Goal: Task Accomplishment & Management: Manage account settings

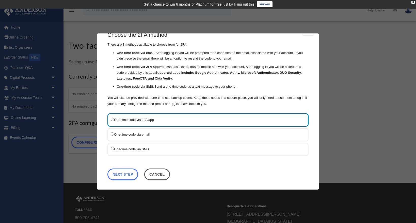
scroll to position [13, 0]
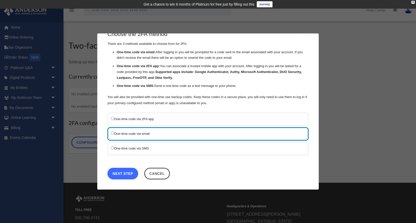
click at [125, 173] on link "Next Step" at bounding box center [122, 174] width 31 height 12
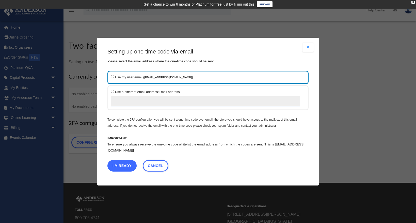
click at [123, 165] on button "I'm Ready" at bounding box center [121, 166] width 29 height 12
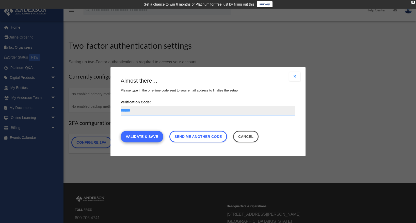
type input "******"
click at [144, 136] on link "Validate & Save" at bounding box center [142, 137] width 43 height 12
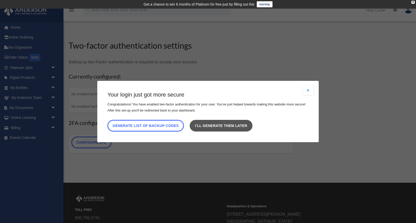
click at [229, 127] on link "I’ll generate them later" at bounding box center [221, 126] width 62 height 12
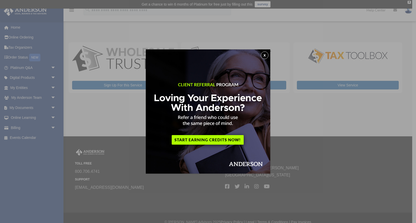
click at [268, 56] on button "x" at bounding box center [265, 56] width 8 height 8
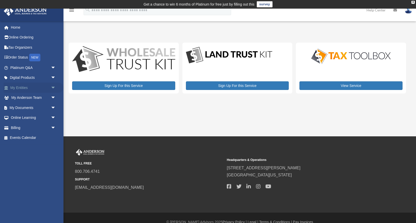
click at [19, 88] on link "My Entities arrow_drop_down" at bounding box center [34, 88] width 60 height 10
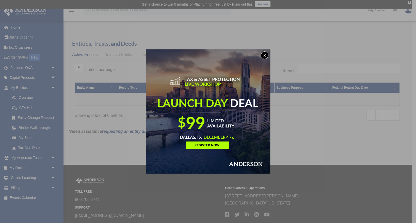
click at [265, 56] on button "x" at bounding box center [265, 56] width 8 height 8
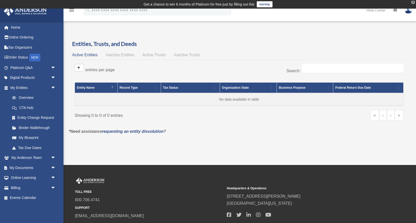
click at [413, 2] on div "X" at bounding box center [412, 2] width 3 height 3
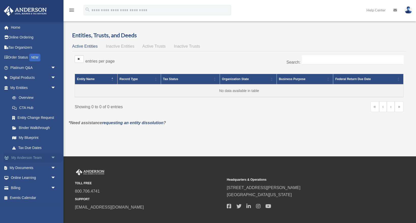
click at [52, 158] on span "arrow_drop_down" at bounding box center [56, 158] width 10 height 10
click at [28, 159] on link "My Anderson Team arrow_drop_up" at bounding box center [34, 158] width 60 height 10
click at [33, 168] on link "My Anderson Team" at bounding box center [35, 168] width 56 height 10
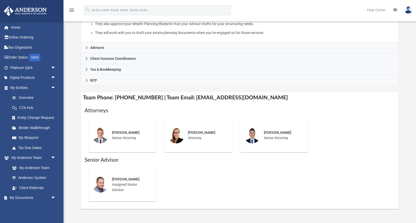
scroll to position [130, 0]
